Goal: Task Accomplishment & Management: Manage account settings

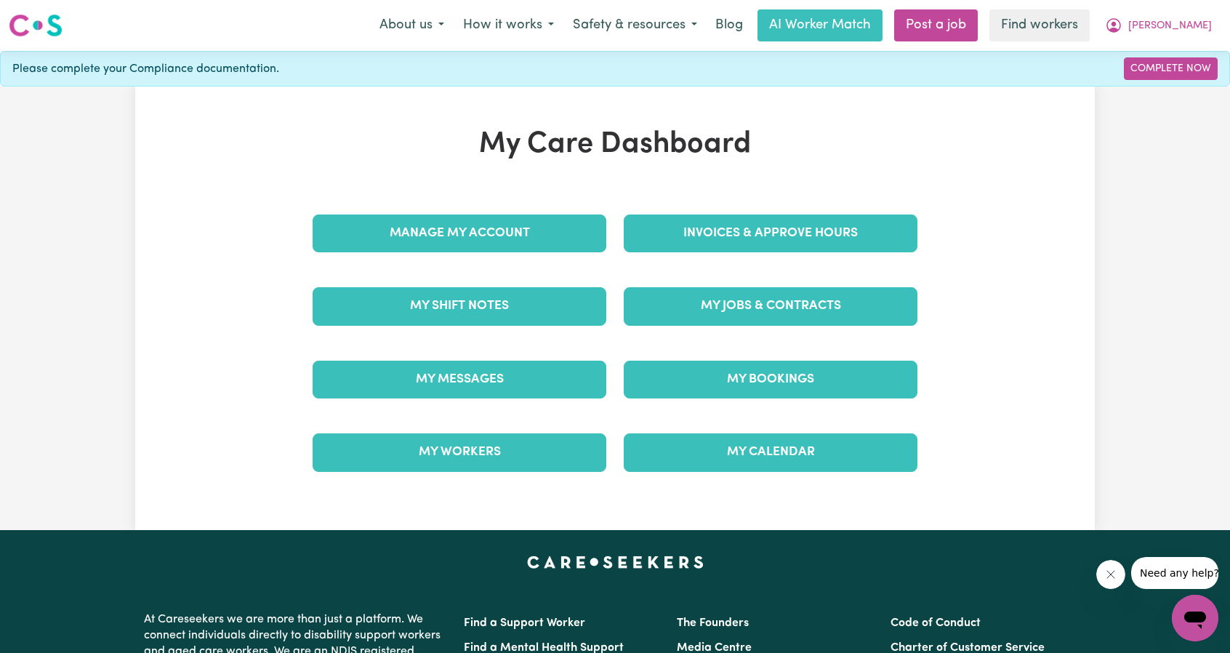
click at [725, 270] on div "My Jobs & Contracts" at bounding box center [770, 306] width 311 height 73
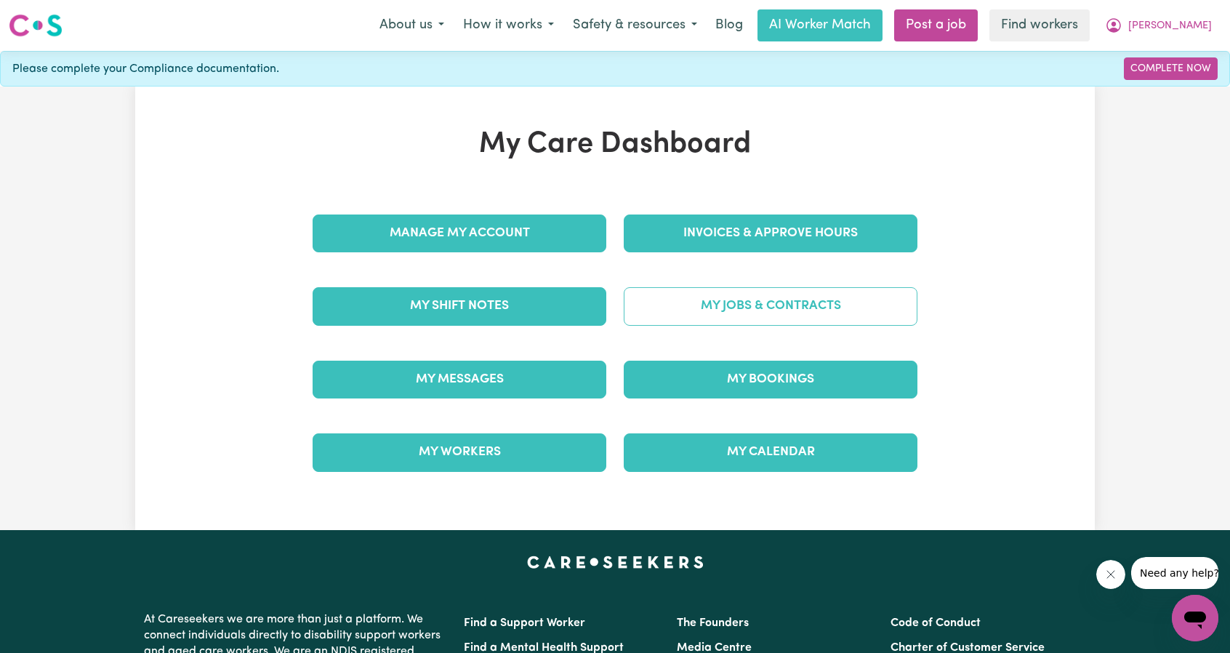
click at [734, 300] on link "My Jobs & Contracts" at bounding box center [771, 306] width 294 height 38
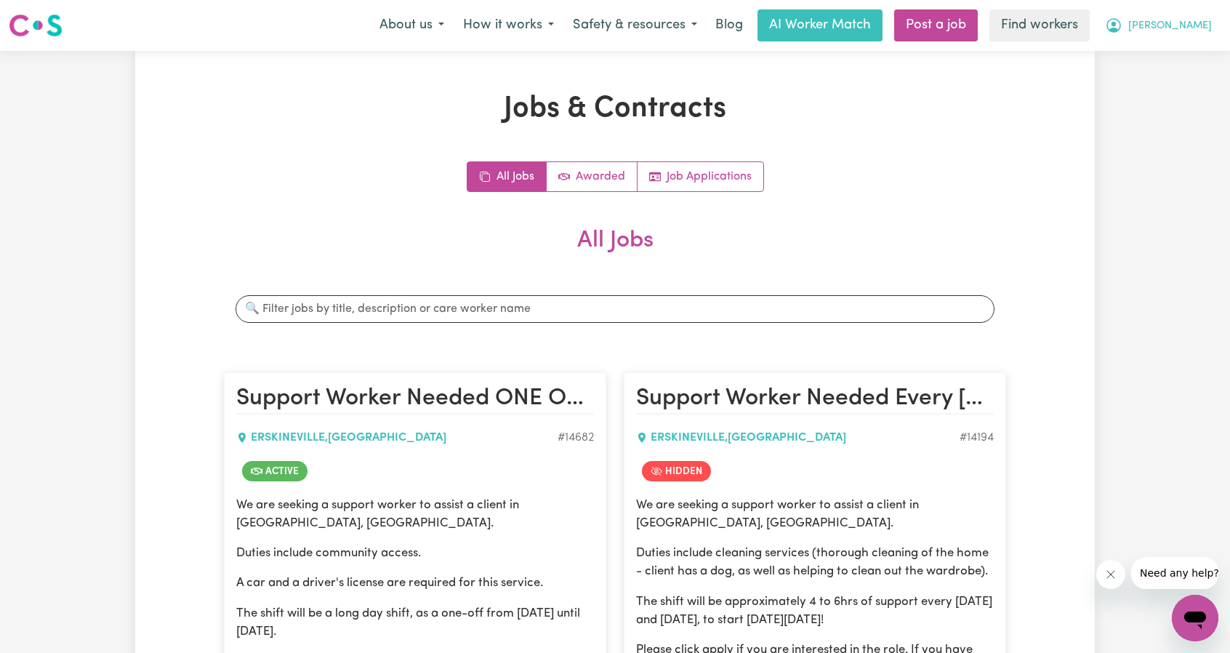
click at [1192, 20] on span "[PERSON_NAME]" at bounding box center [1170, 26] width 84 height 16
click at [1167, 50] on link "My Dashboard" at bounding box center [1162, 57] width 115 height 28
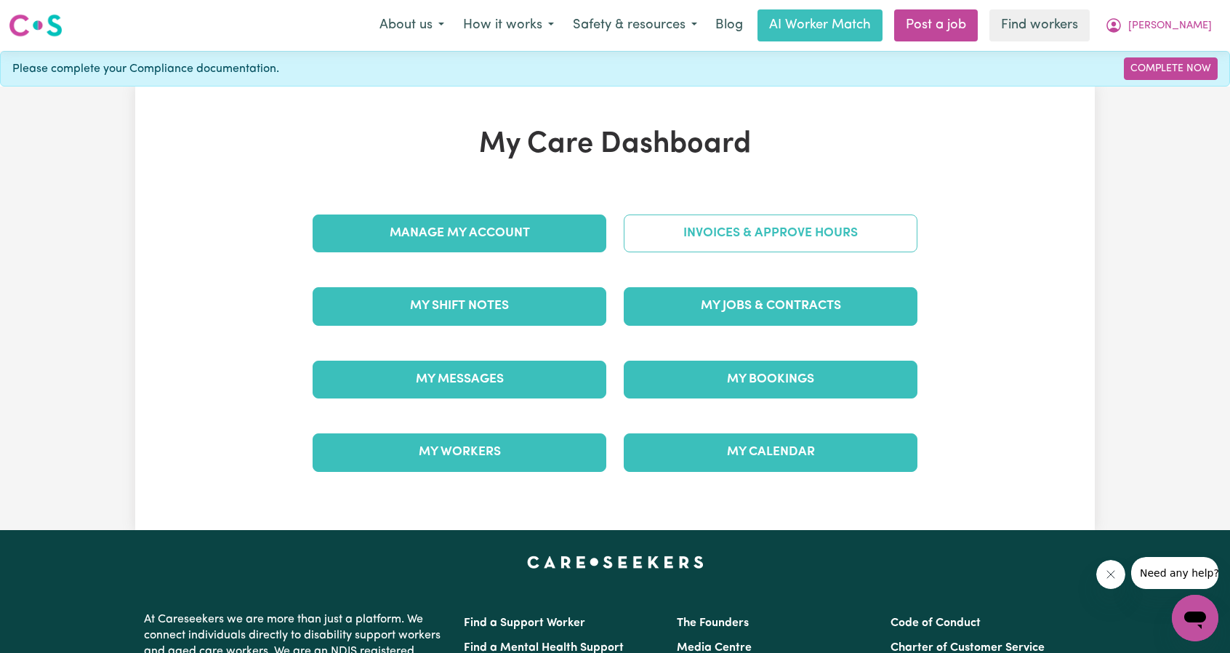
click at [767, 249] on link "Invoices & Approve Hours" at bounding box center [771, 233] width 294 height 38
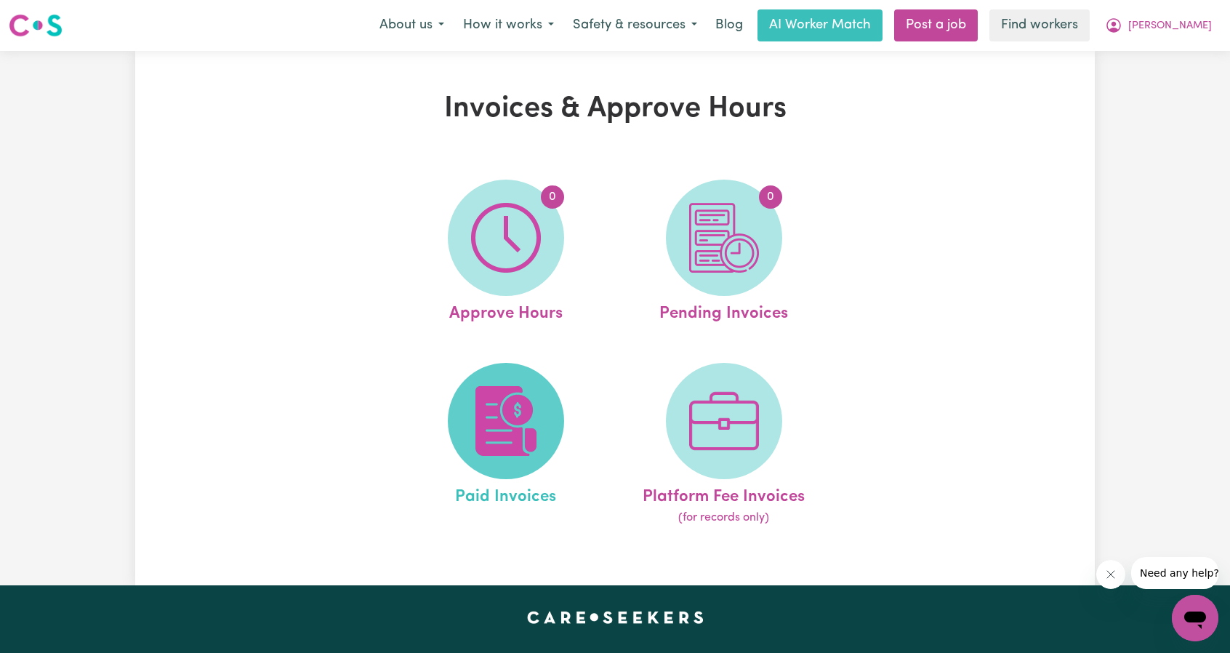
click at [458, 390] on span at bounding box center [506, 421] width 116 height 116
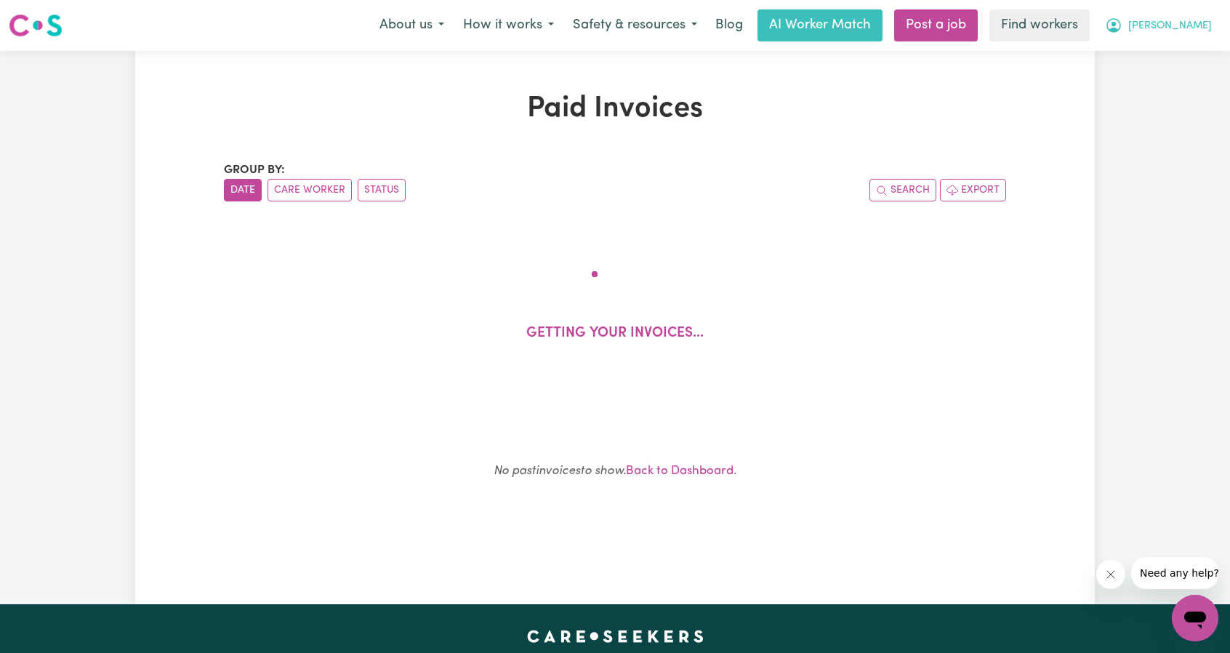
click at [1206, 17] on button "[PERSON_NAME]" at bounding box center [1158, 25] width 126 height 31
click at [1161, 47] on link "My Dashboard" at bounding box center [1162, 57] width 115 height 28
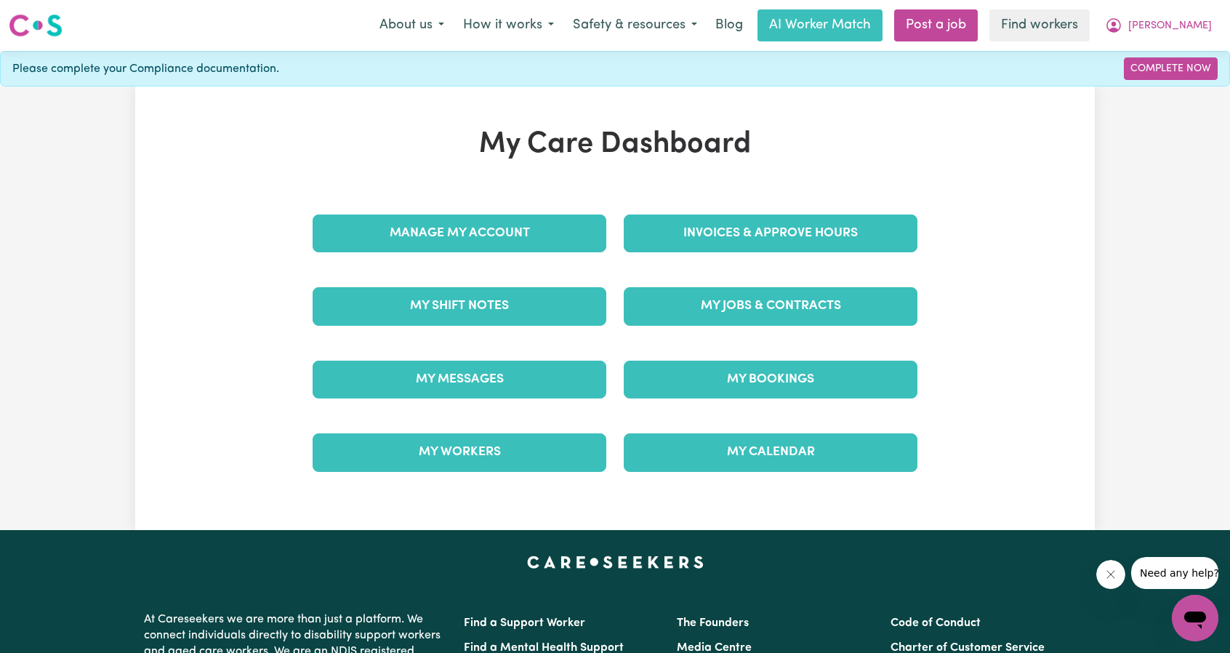
click at [761, 202] on div "Invoices & Approve Hours" at bounding box center [770, 233] width 311 height 73
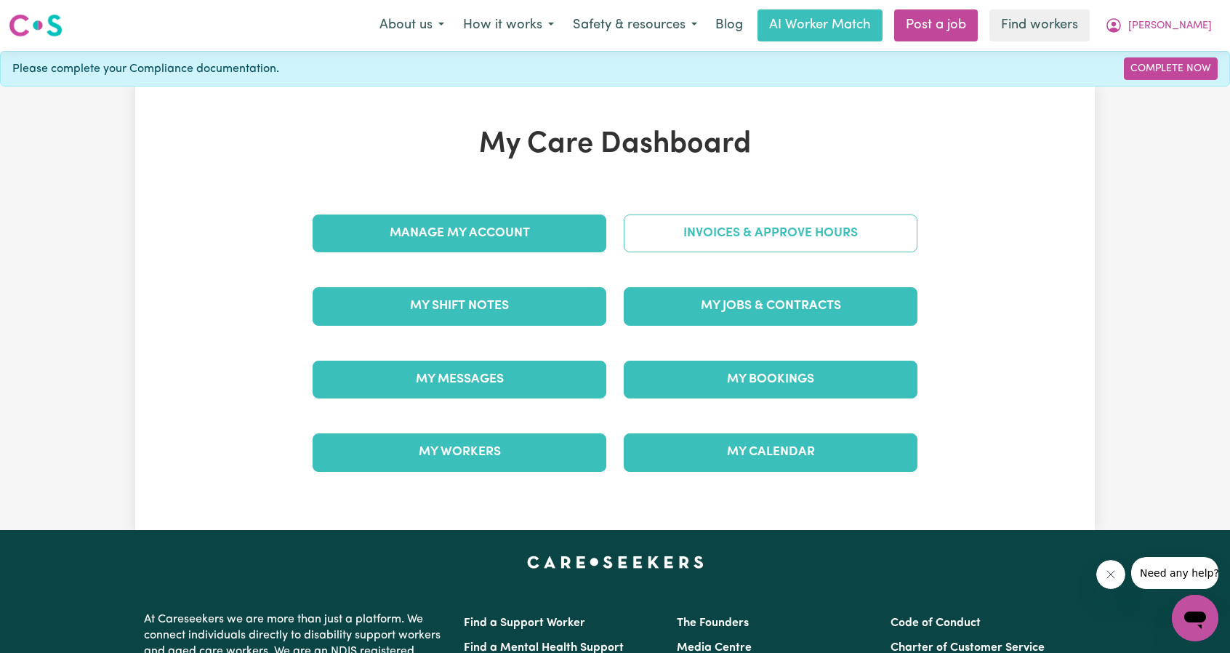
click at [760, 218] on link "Invoices & Approve Hours" at bounding box center [771, 233] width 294 height 38
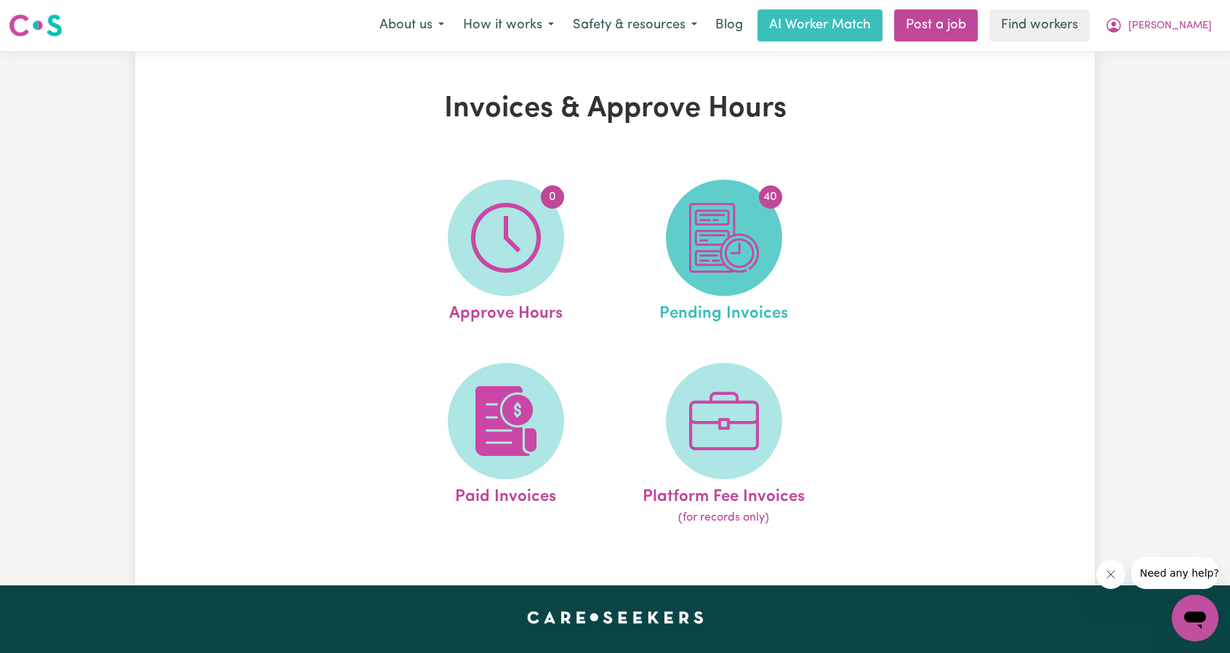
click at [738, 225] on img at bounding box center [724, 238] width 70 height 70
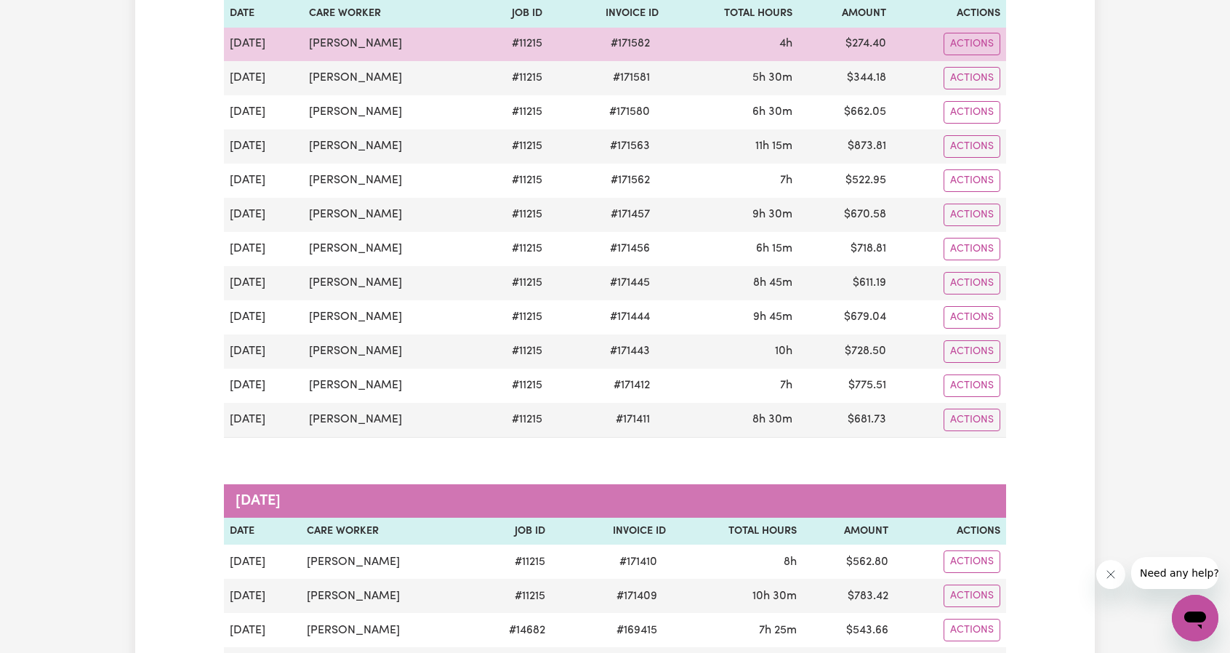
scroll to position [218, 0]
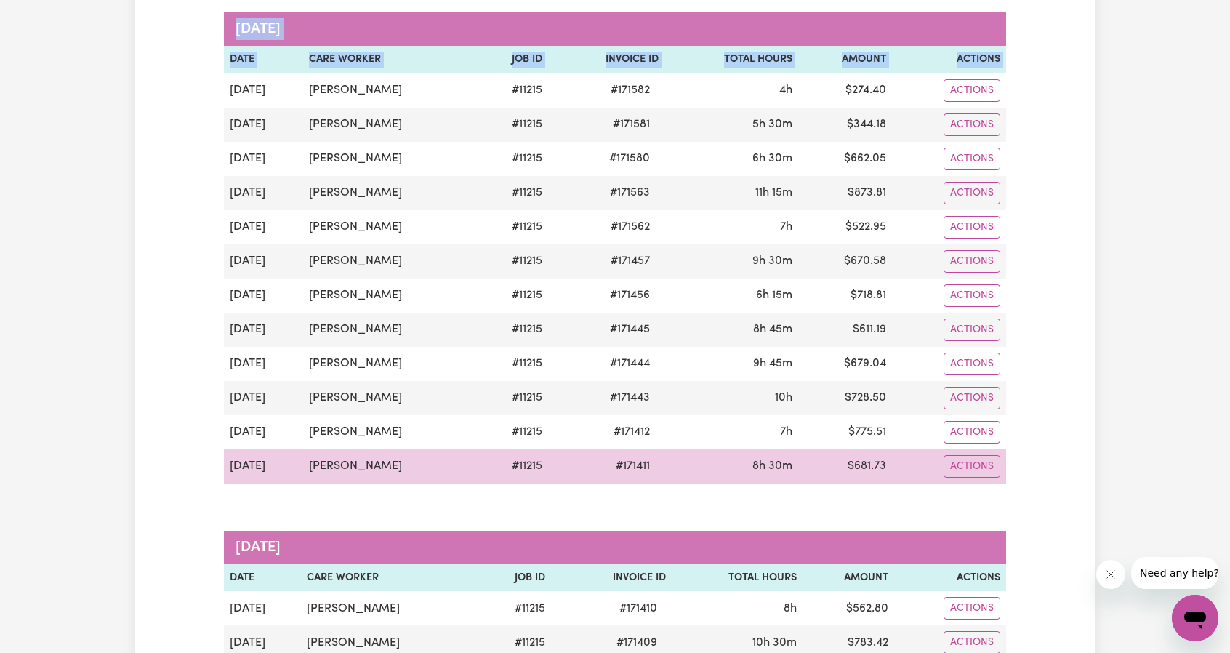
drag, startPoint x: 227, startPoint y: 89, endPoint x: 918, endPoint y: 462, distance: 784.7
click at [918, 462] on tbody "[DATE] [PERSON_NAME] # 11215 # 171582 4h $ 274.40 Actions [DATE] [PERSON_NAME] …" at bounding box center [615, 278] width 782 height 411
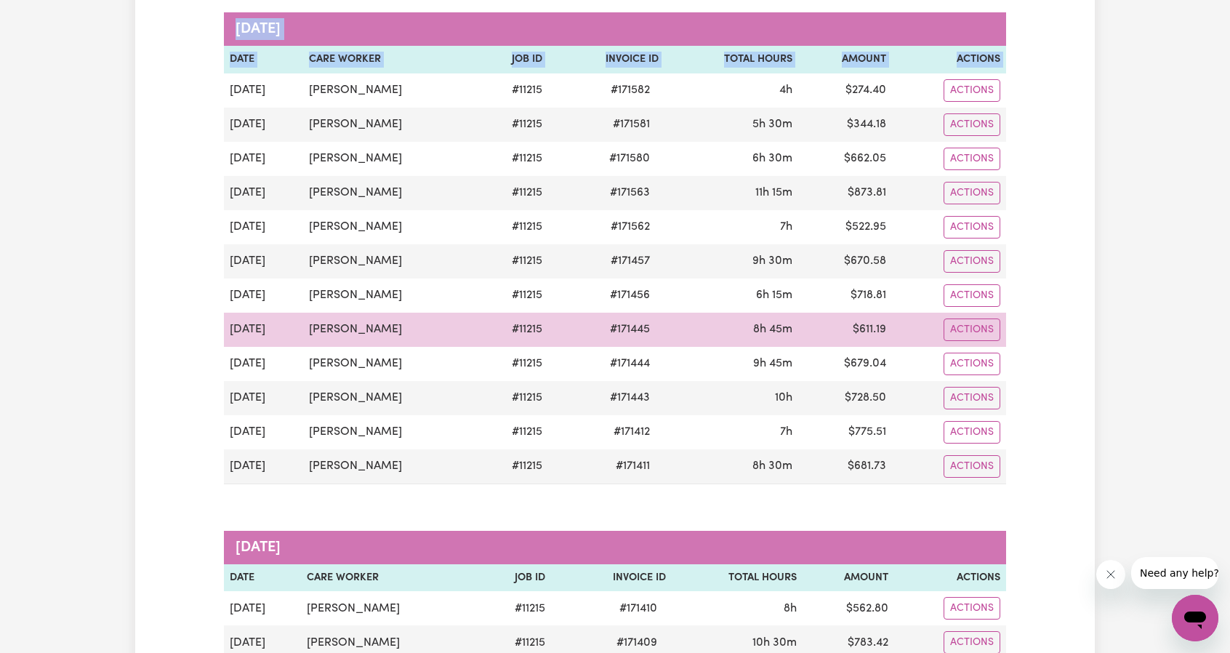
copy table "[DATE] Date Care Worker Job ID Invoice ID Total Hours Amount Actions"
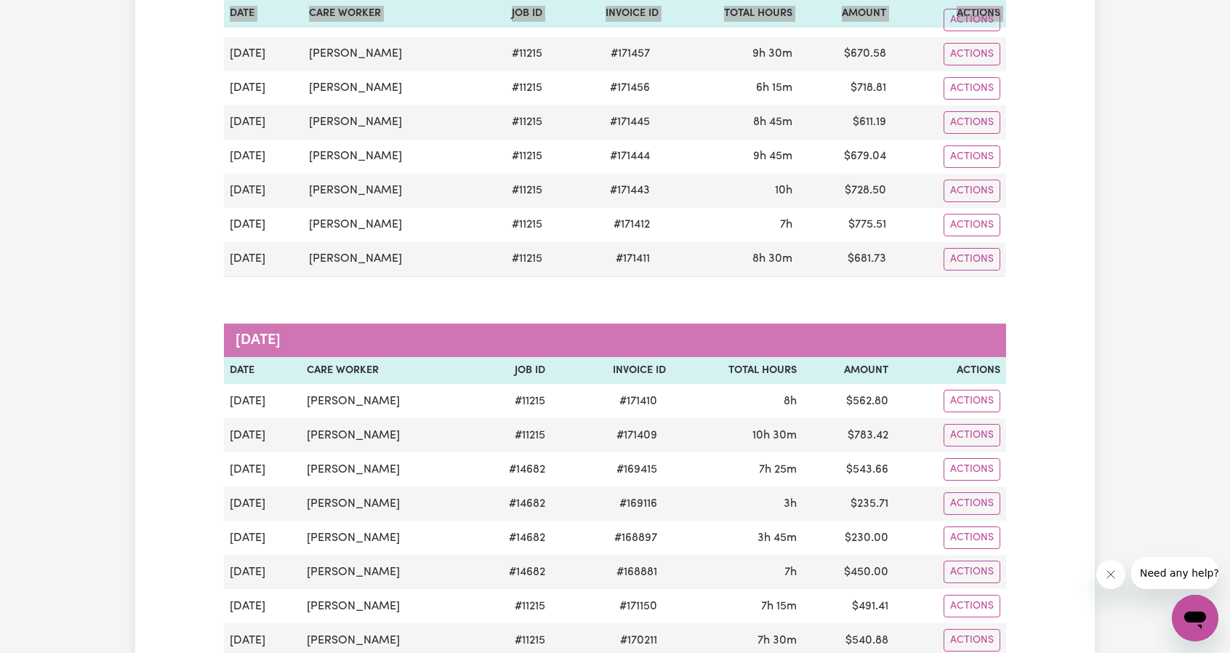
scroll to position [436, 0]
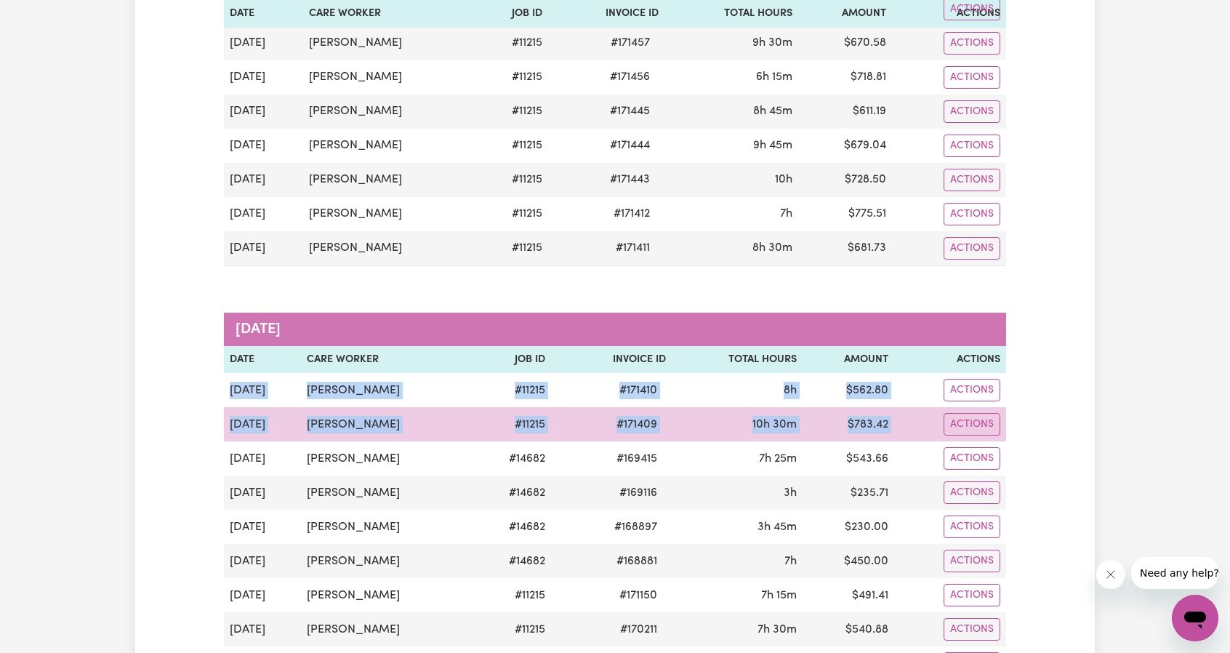
drag, startPoint x: 229, startPoint y: 387, endPoint x: 903, endPoint y: 421, distance: 675.3
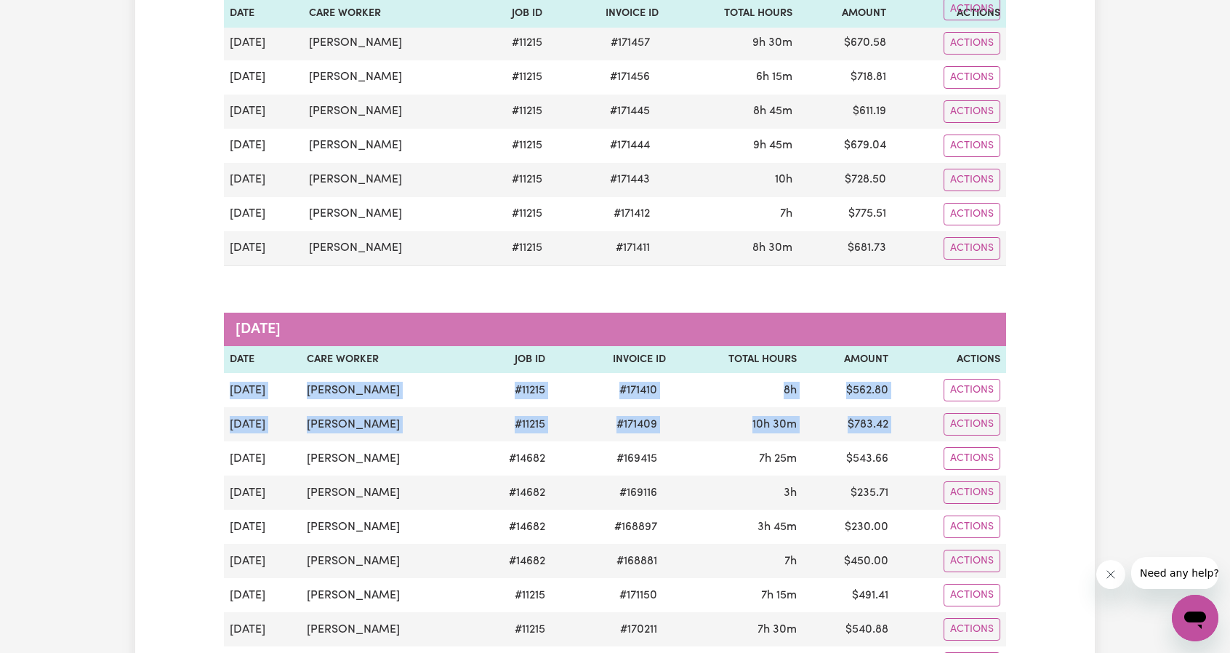
copy tbody "[DATE] [PERSON_NAME] # 11215 # 171410 8h $ 562.80 Actions [DATE] [PERSON_NAME] …"
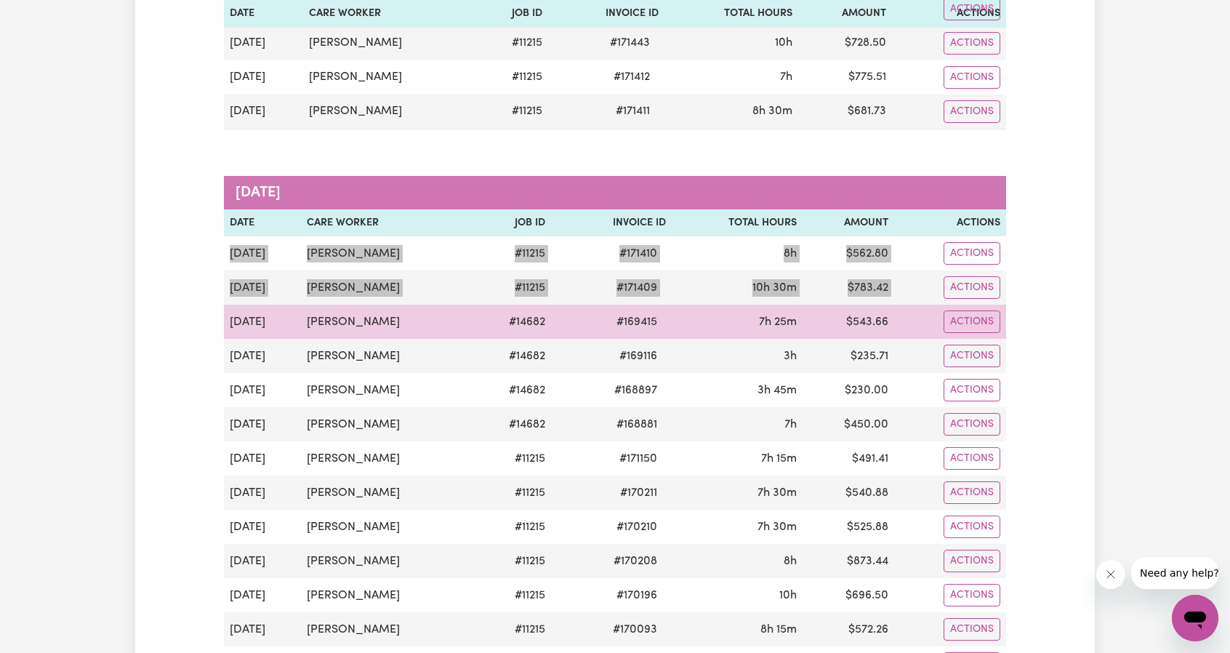
scroll to position [581, 0]
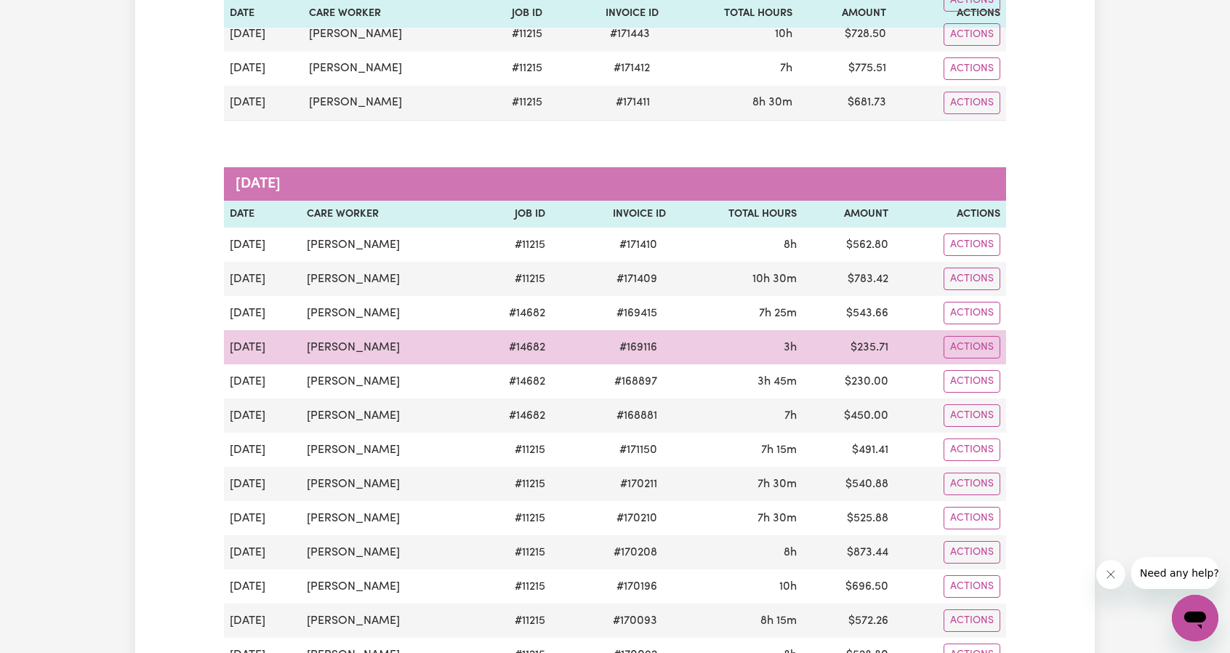
click at [313, 343] on td "[PERSON_NAME]" at bounding box center [386, 347] width 171 height 34
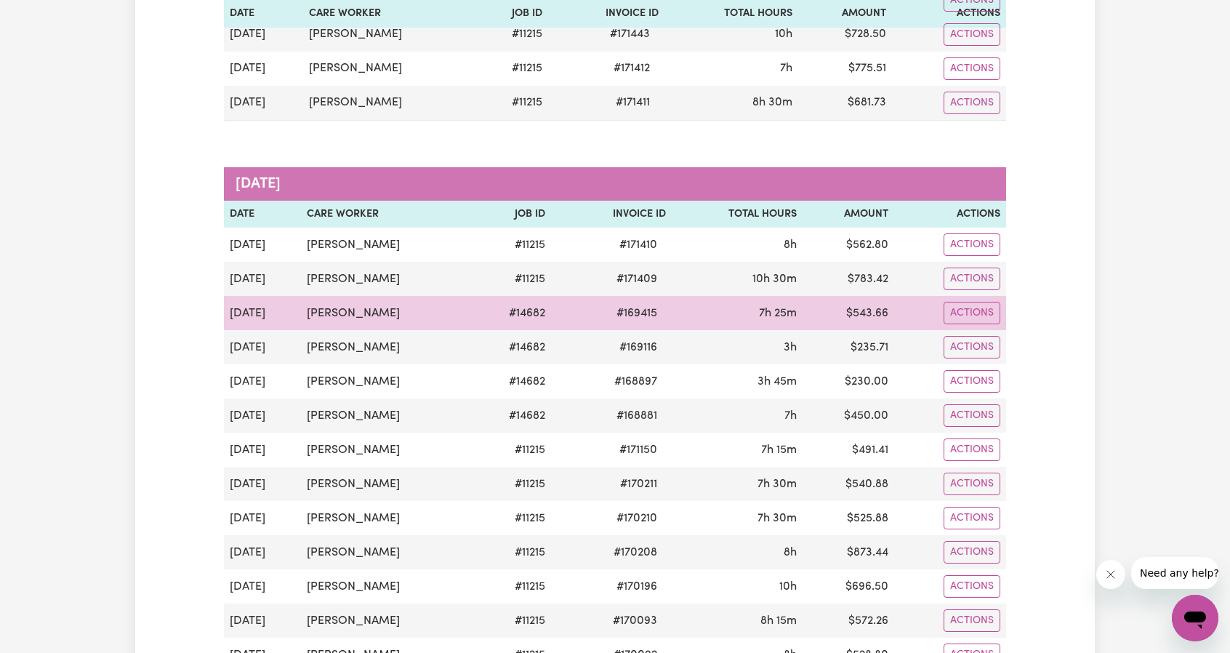
click at [235, 307] on td "[DATE]" at bounding box center [262, 313] width 77 height 34
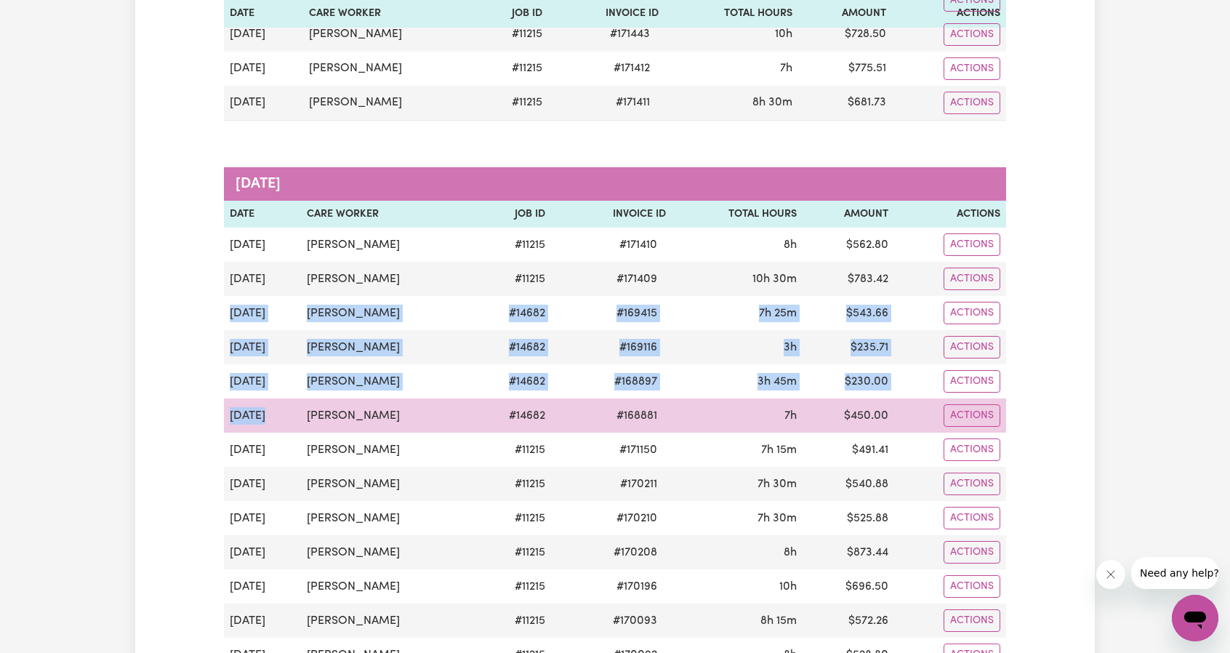
drag, startPoint x: 228, startPoint y: 305, endPoint x: 269, endPoint y: 408, distance: 110.9
click at [269, 408] on tbody "[DATE] [PERSON_NAME] # 11215 # 171410 8h $ 562.80 Actions [DATE] [PERSON_NAME] …" at bounding box center [615, 535] width 782 height 616
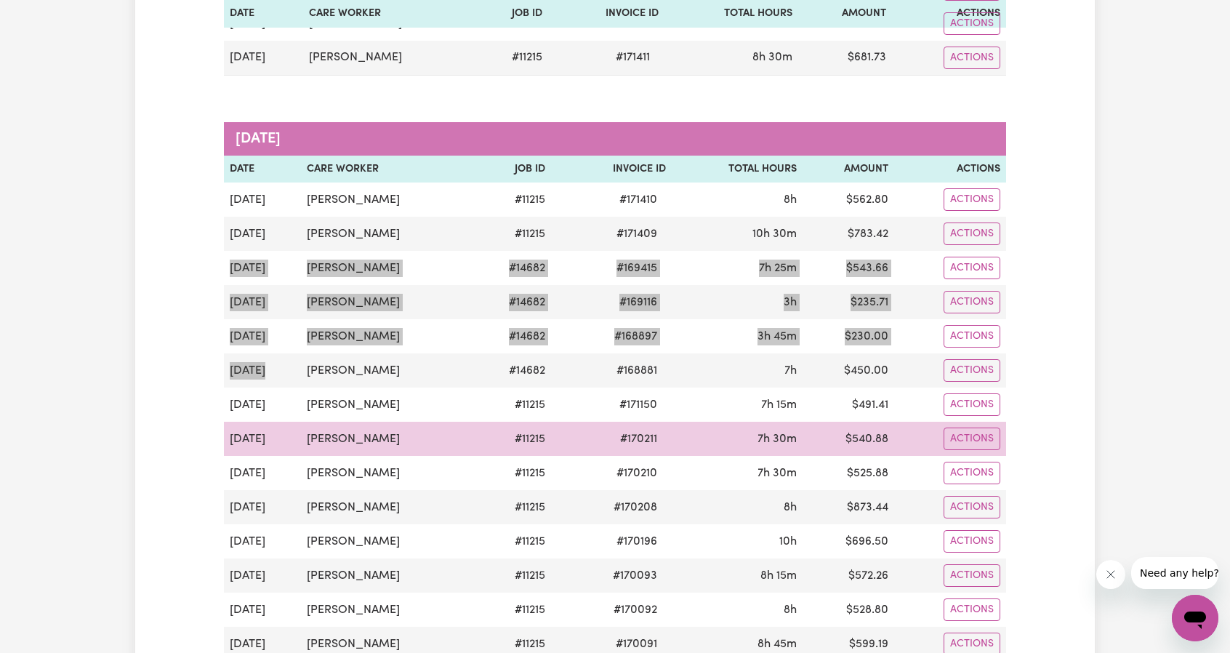
scroll to position [654, 0]
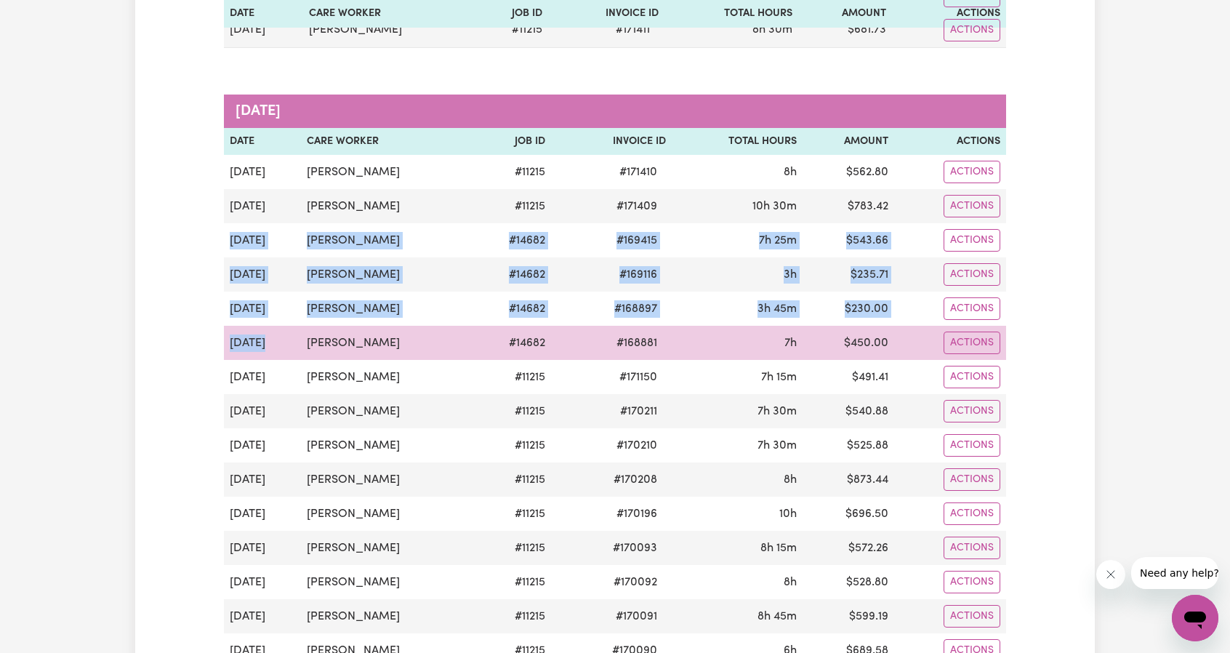
click at [267, 335] on td "[DATE]" at bounding box center [262, 343] width 77 height 34
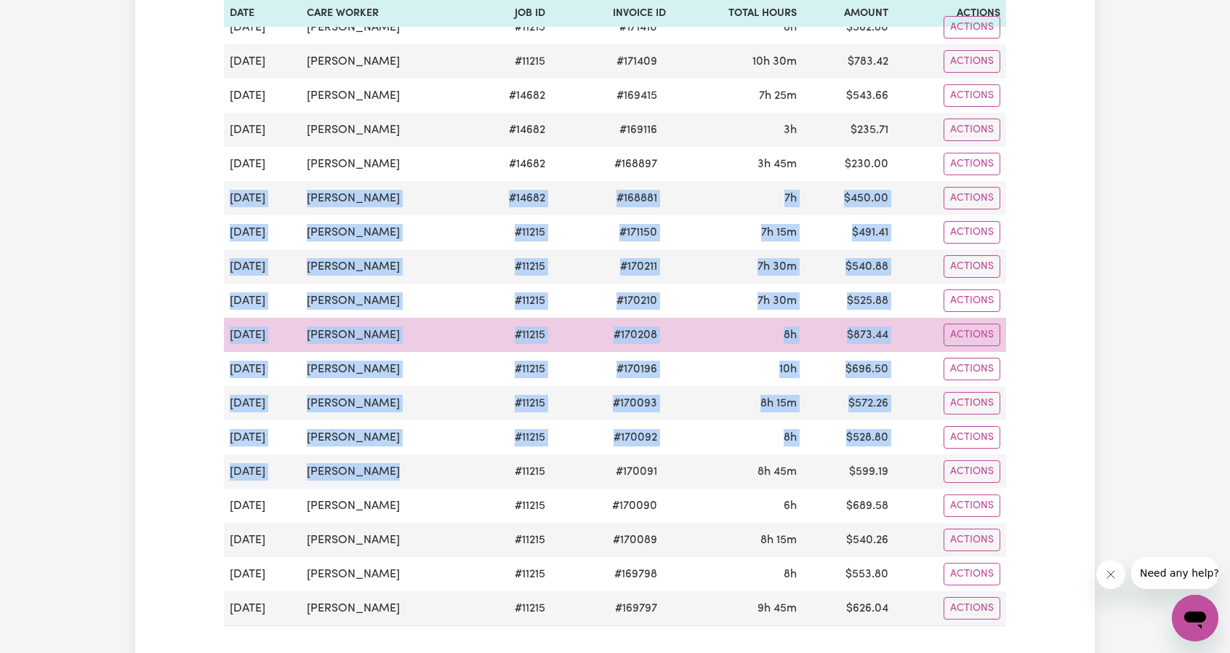
scroll to position [799, 0]
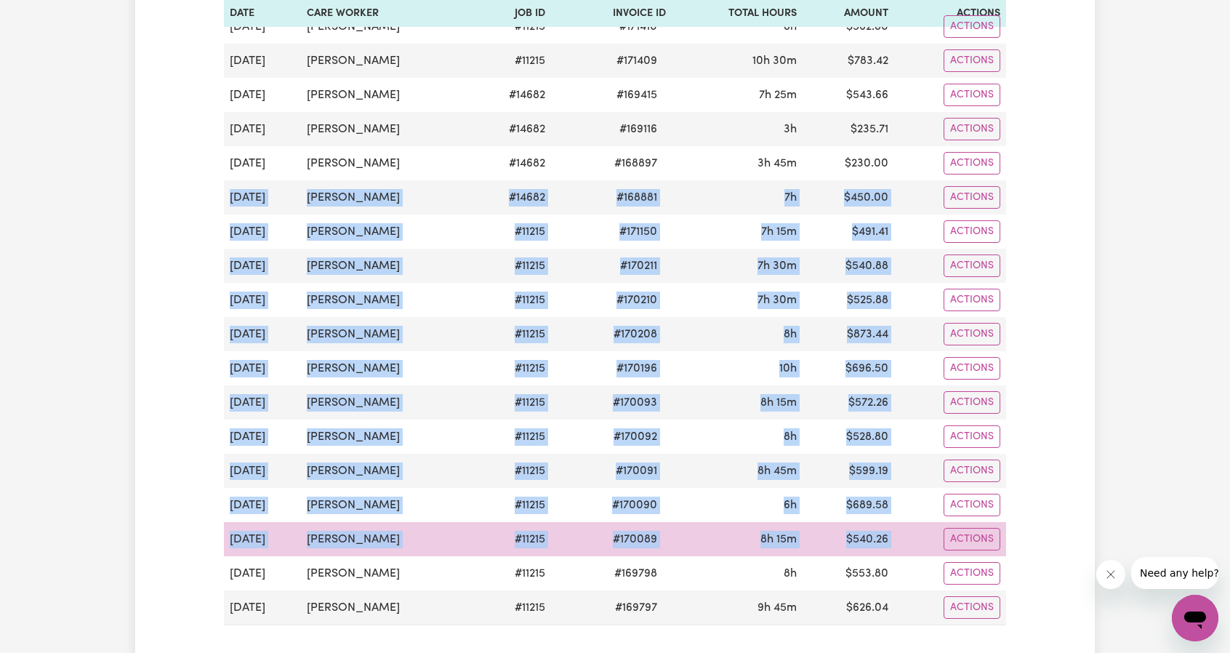
drag, startPoint x: 231, startPoint y: 337, endPoint x: 907, endPoint y: 520, distance: 700.1
click at [907, 520] on tbody "[DATE] [PERSON_NAME] # 11215 # 171410 8h $ 562.80 Actions [DATE] [PERSON_NAME] …" at bounding box center [615, 317] width 782 height 616
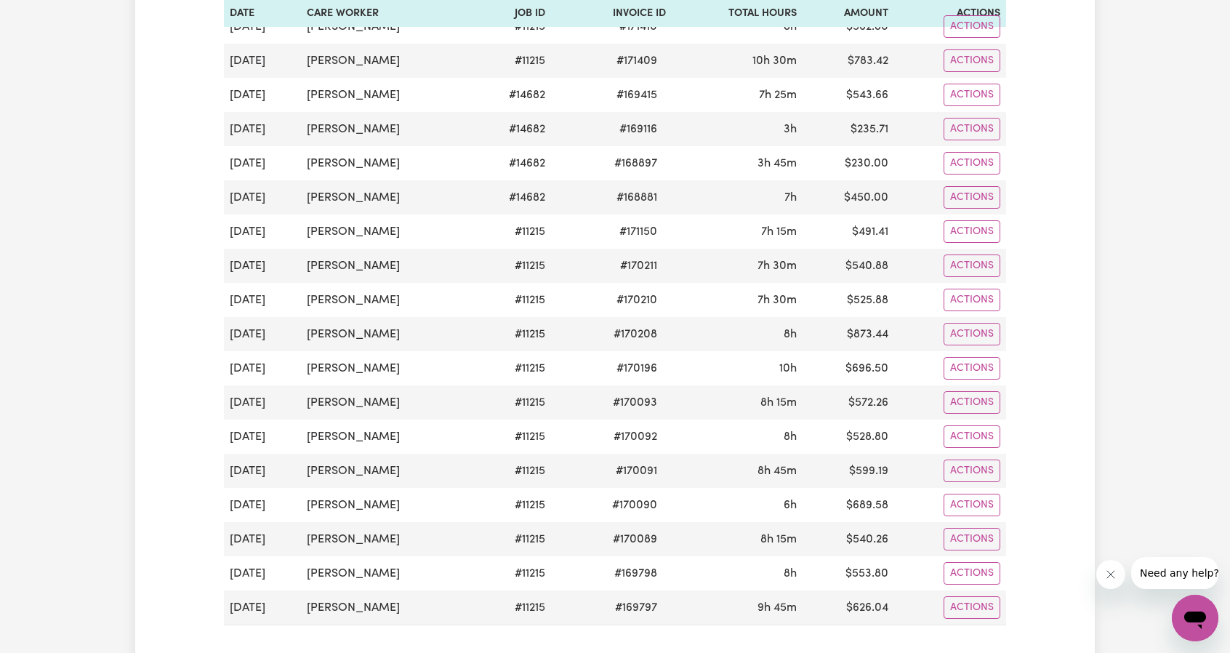
click at [211, 233] on div "Pending Invoices Group by: Date Care Worker Status Search Export [DATE] Date Ca…" at bounding box center [614, 258] width 959 height 1932
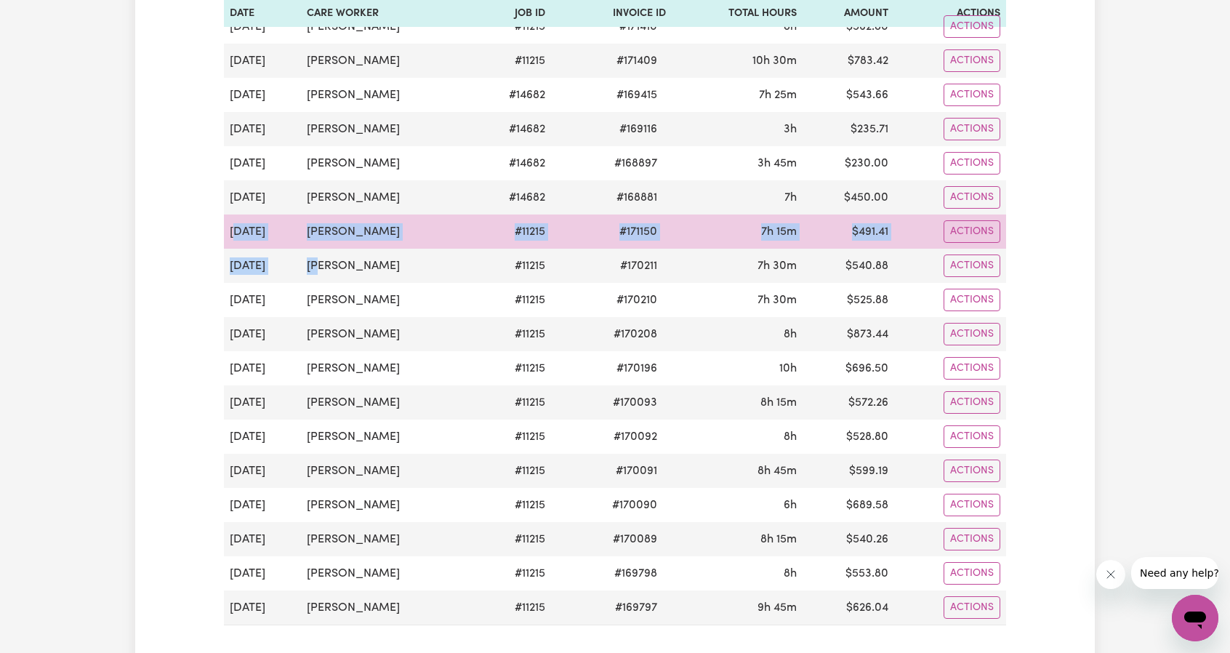
drag, startPoint x: 233, startPoint y: 225, endPoint x: 256, endPoint y: 233, distance: 24.4
click at [305, 270] on tbody "[DATE] [PERSON_NAME] # 11215 # 171410 8h $ 562.80 Actions [DATE] [PERSON_NAME] …" at bounding box center [615, 317] width 782 height 616
click at [243, 223] on td "[DATE]" at bounding box center [262, 231] width 77 height 34
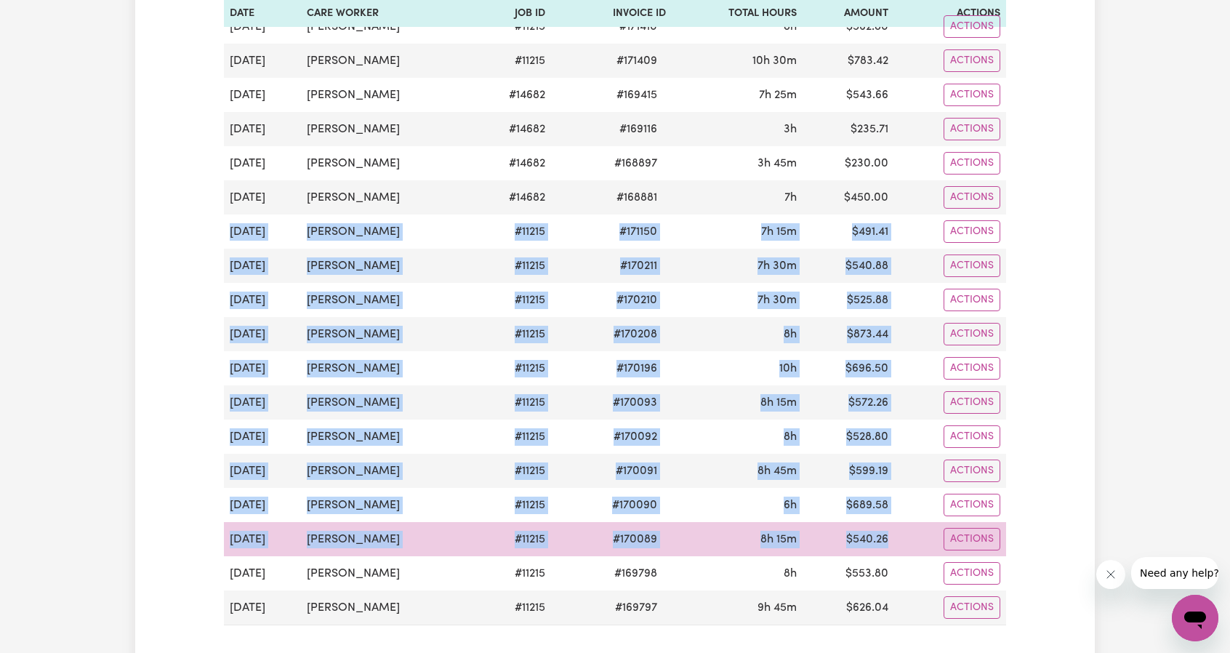
drag, startPoint x: 227, startPoint y: 224, endPoint x: 888, endPoint y: 521, distance: 724.5
click at [888, 521] on tbody "[DATE] [PERSON_NAME] # 11215 # 171410 8h $ 562.80 Actions [DATE] [PERSON_NAME] …" at bounding box center [615, 317] width 782 height 616
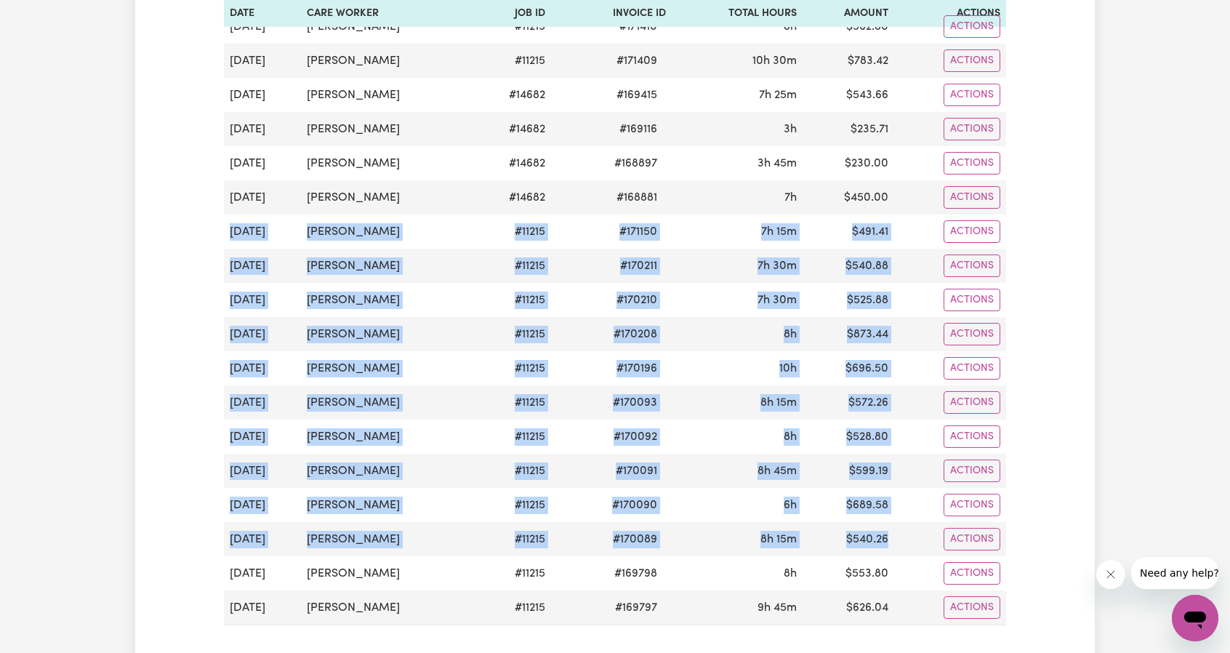
copy tbody "[DATE] [PERSON_NAME] # 11215 # 171150 7h 15m $ 491.41 Actions [DATE] [PERSON_NA…"
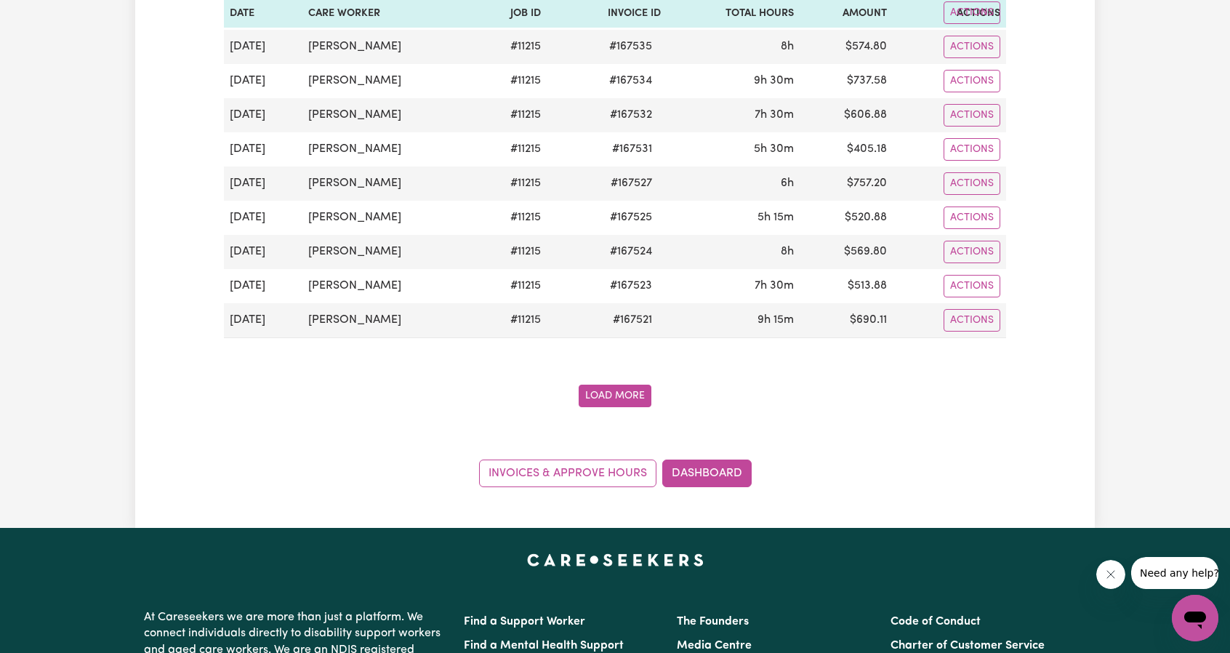
scroll to position [1526, 0]
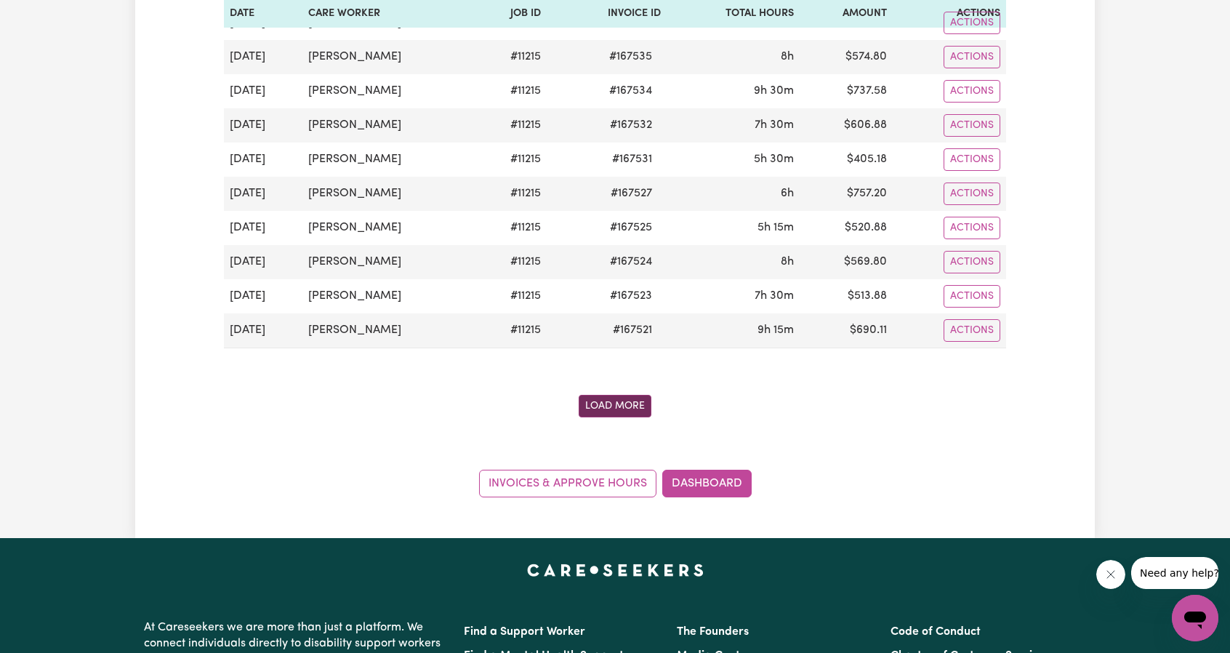
click at [607, 395] on button "Load More" at bounding box center [615, 406] width 73 height 23
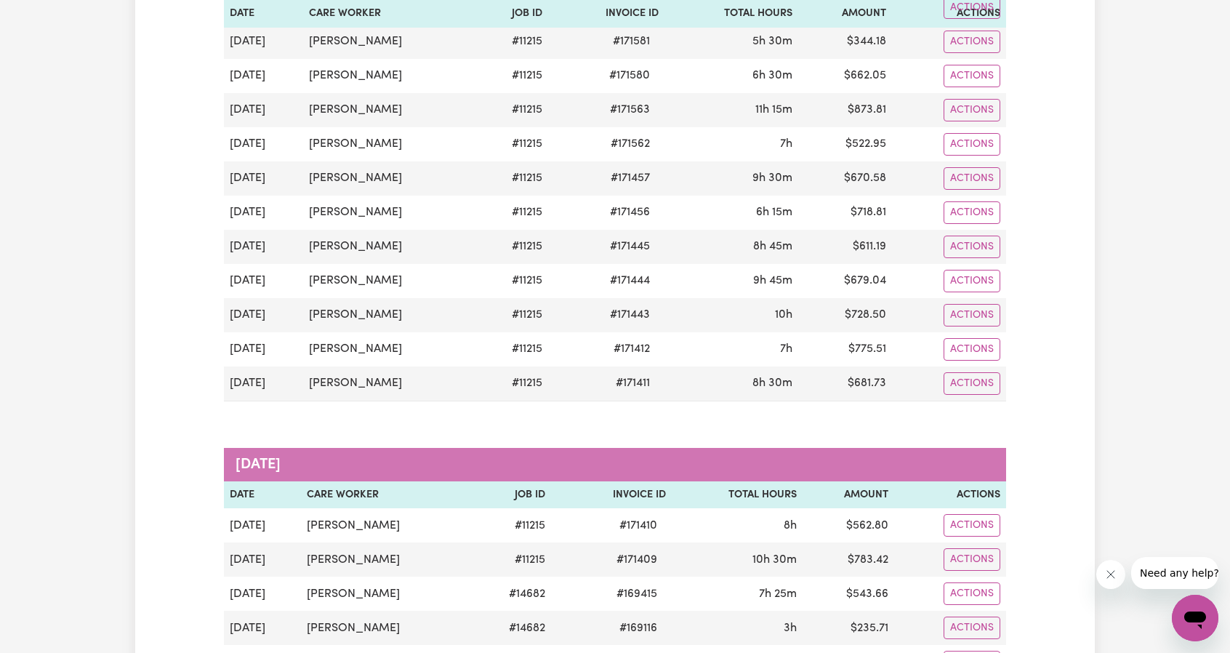
scroll to position [0, 0]
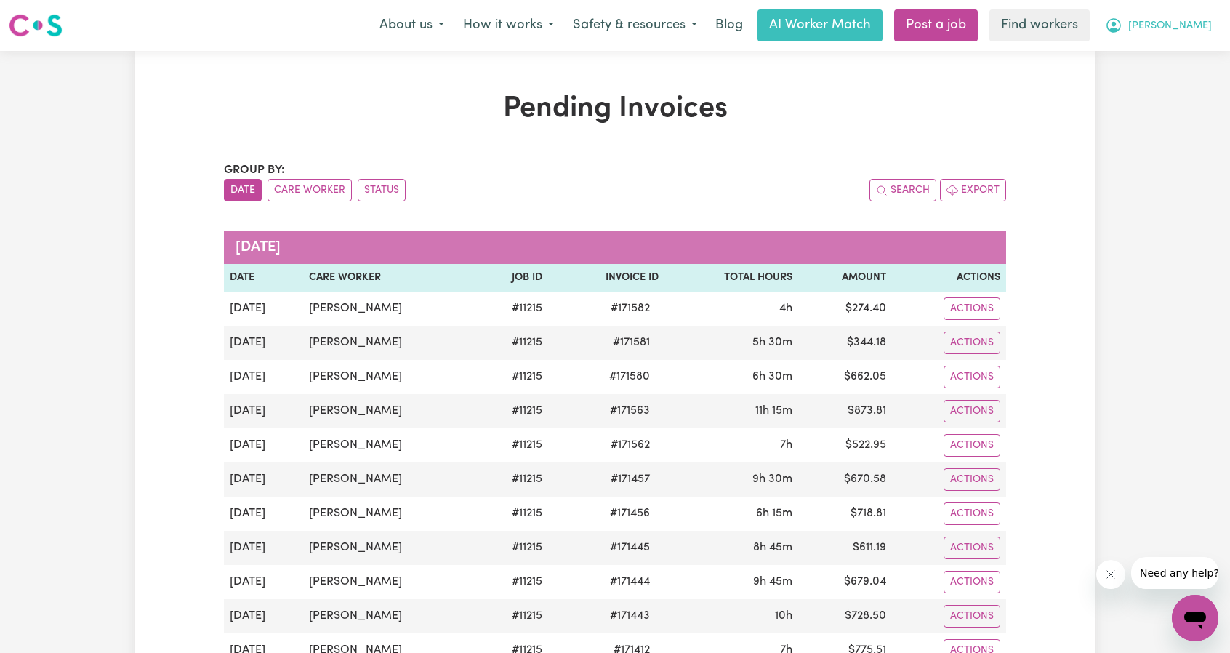
click at [1185, 25] on span "[PERSON_NAME]" at bounding box center [1170, 26] width 84 height 16
click at [1166, 79] on link "Logout" at bounding box center [1162, 84] width 115 height 28
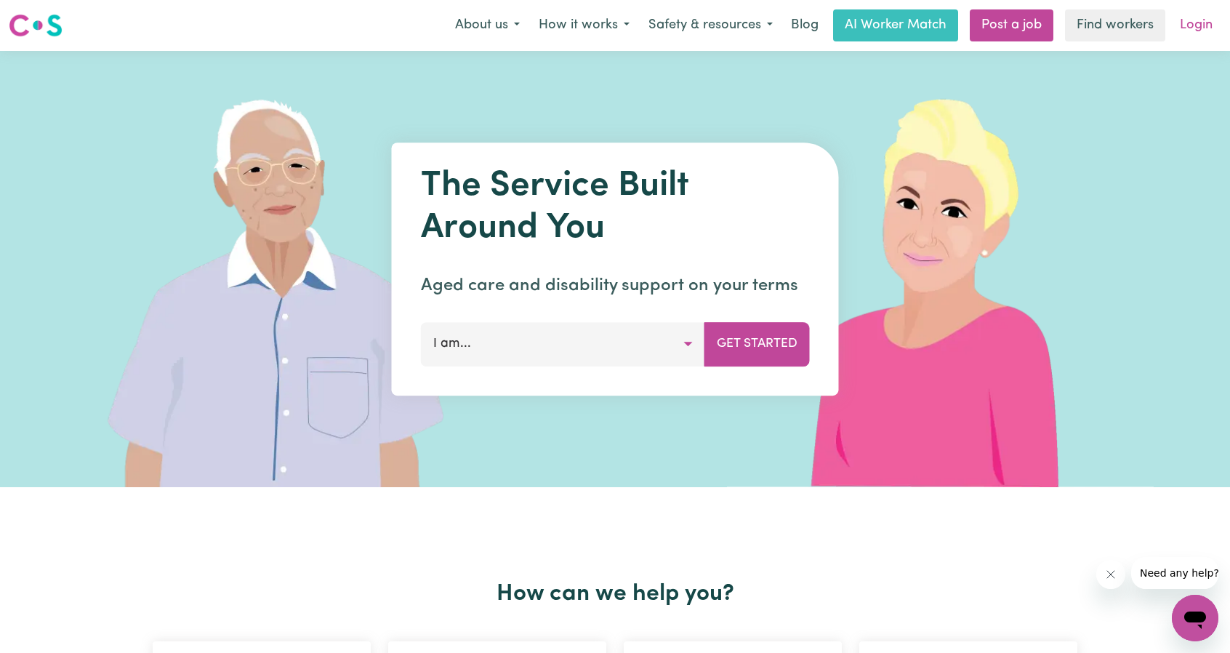
click at [1193, 33] on link "Login" at bounding box center [1196, 25] width 50 height 32
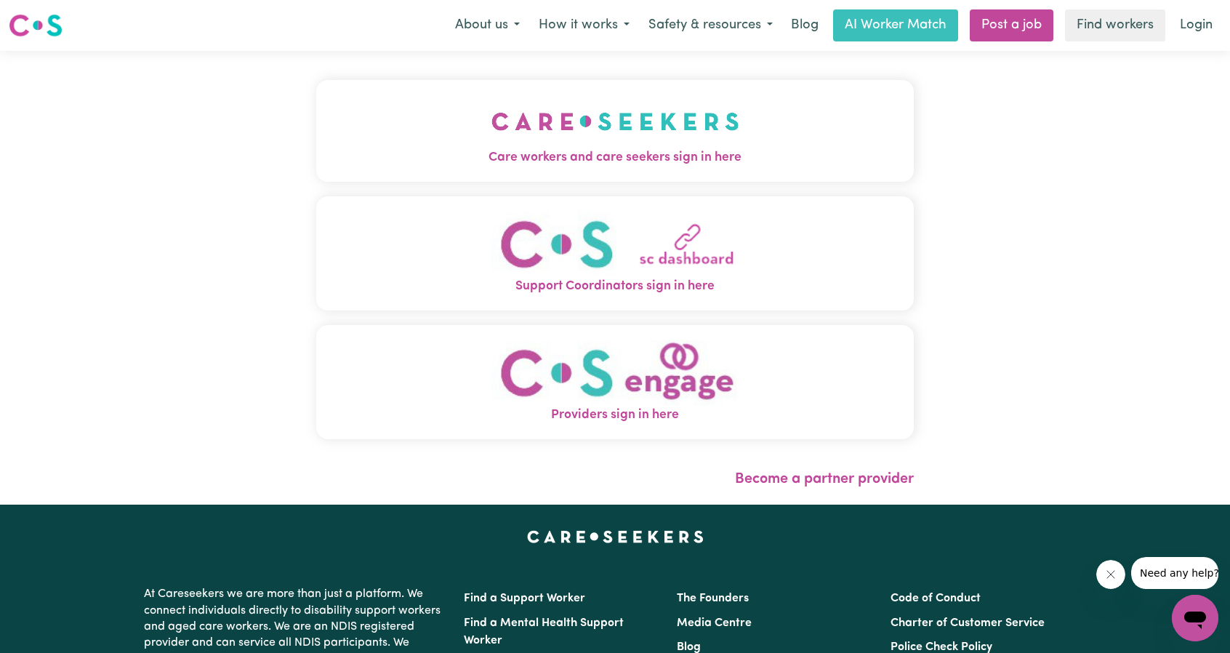
click at [638, 152] on span "Care workers and care seekers sign in here" at bounding box center [614, 157] width 597 height 19
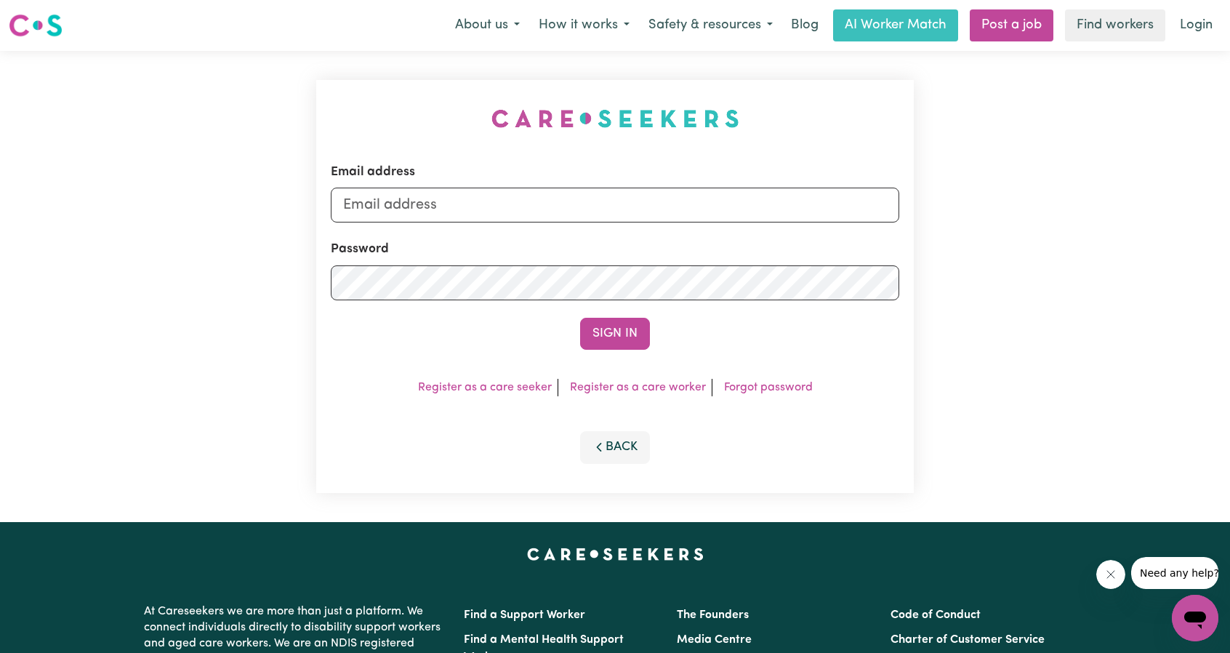
click at [664, 185] on div "Email address" at bounding box center [615, 193] width 568 height 60
click at [660, 199] on input "Email address" at bounding box center [615, 205] width 568 height 35
drag, startPoint x: 422, startPoint y: 204, endPoint x: 723, endPoint y: 243, distance: 304.3
click at [720, 243] on form "Email address [EMAIL_ADDRESS][PERSON_NAME][DOMAIN_NAME] Password Sign In" at bounding box center [615, 256] width 568 height 187
type input "superuser~[EMAIL_ADDRESS][PERSON_NAME][DOMAIN_NAME]"
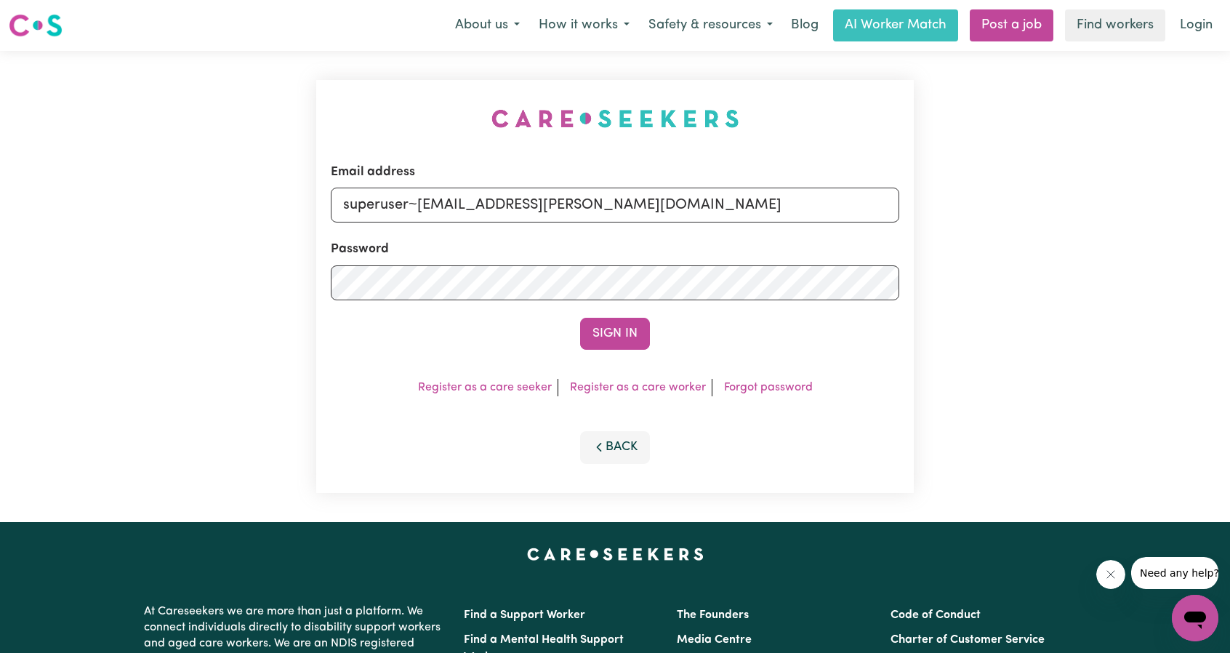
click at [619, 304] on form "Email address superuser~[EMAIL_ADDRESS][PERSON_NAME][DOMAIN_NAME] Password Sign…" at bounding box center [615, 256] width 568 height 187
click at [620, 325] on button "Sign In" at bounding box center [615, 334] width 70 height 32
